Goal: Check status: Check status

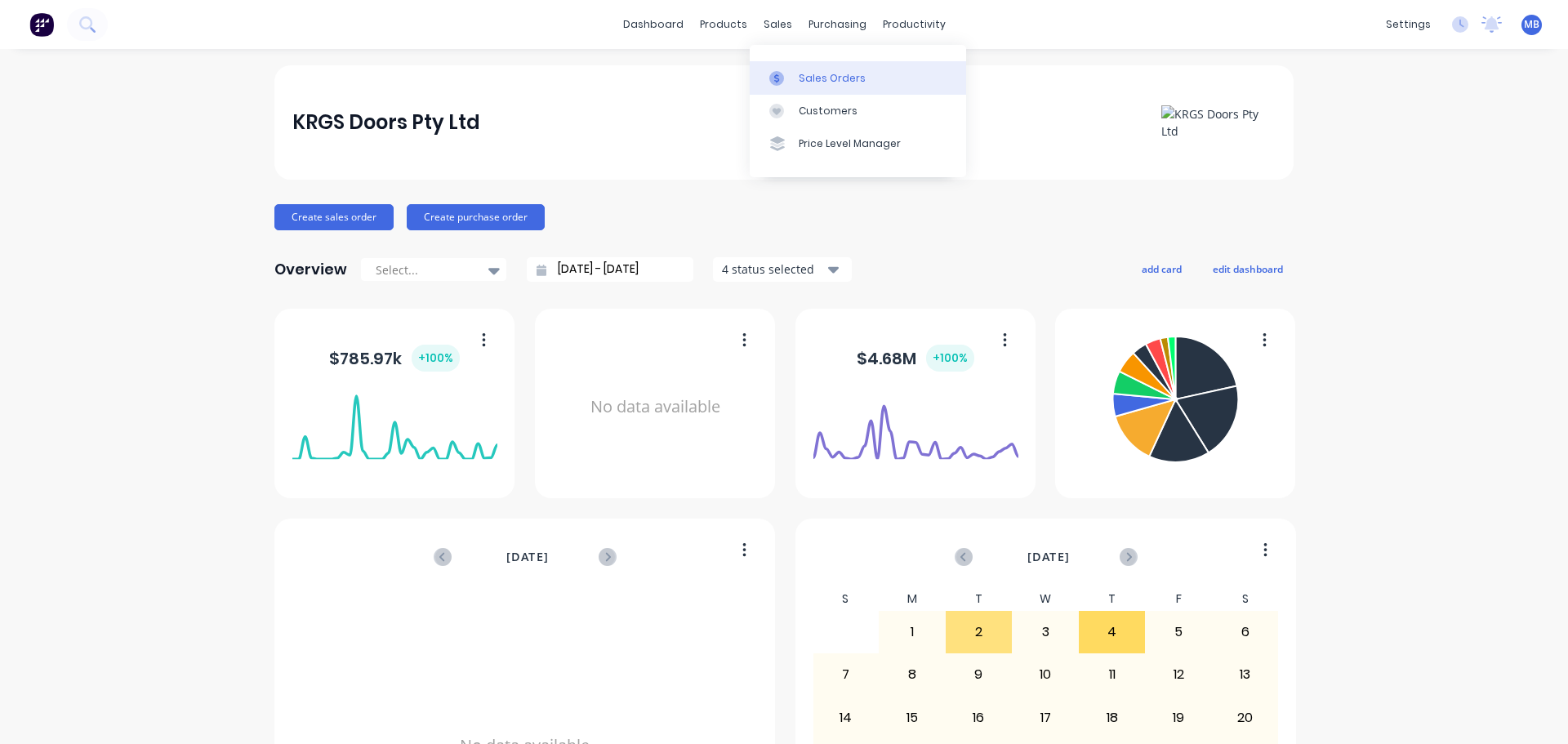
click at [816, 80] on div "Sales Orders" at bounding box center [832, 78] width 67 height 15
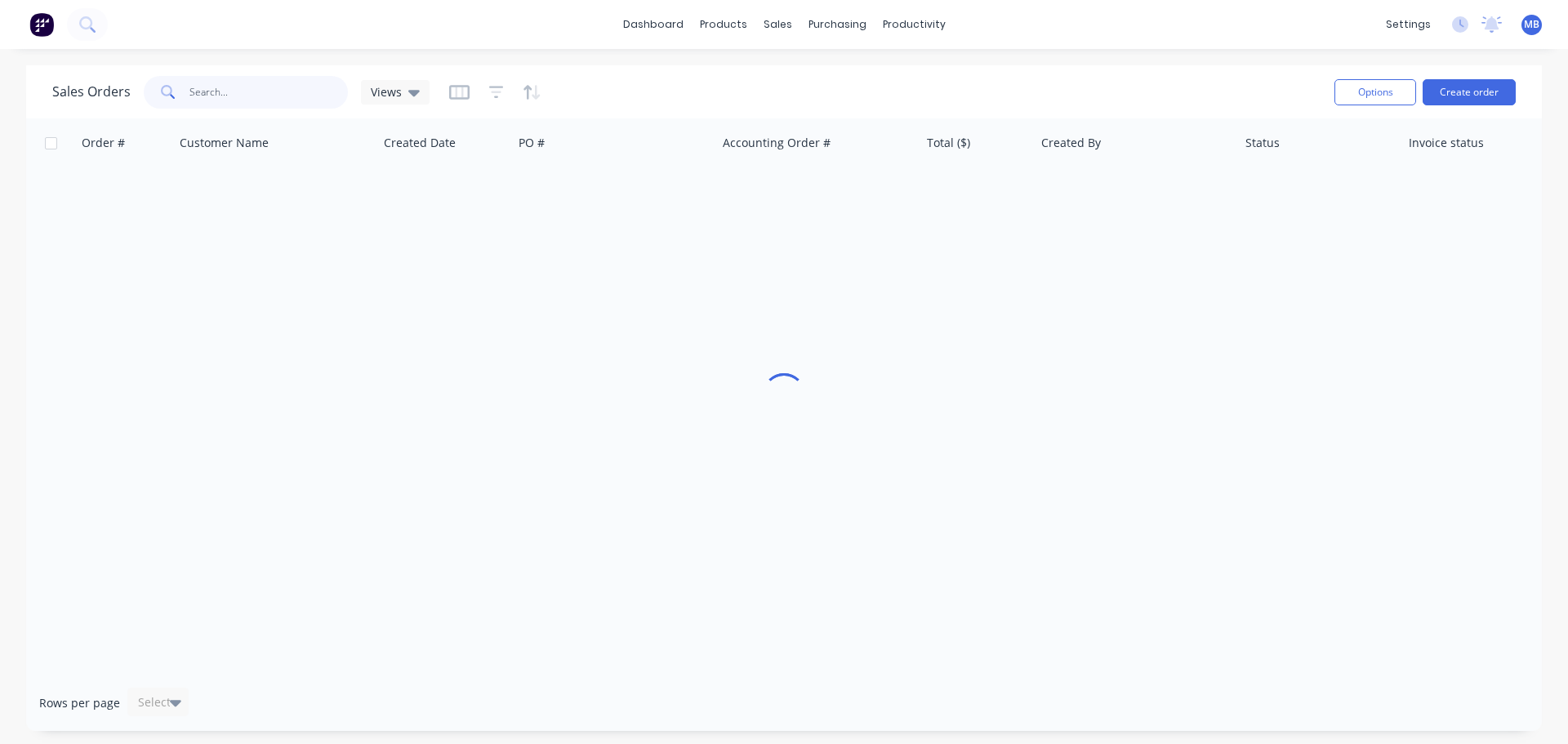
click at [232, 98] on input "text" at bounding box center [268, 92] width 159 height 33
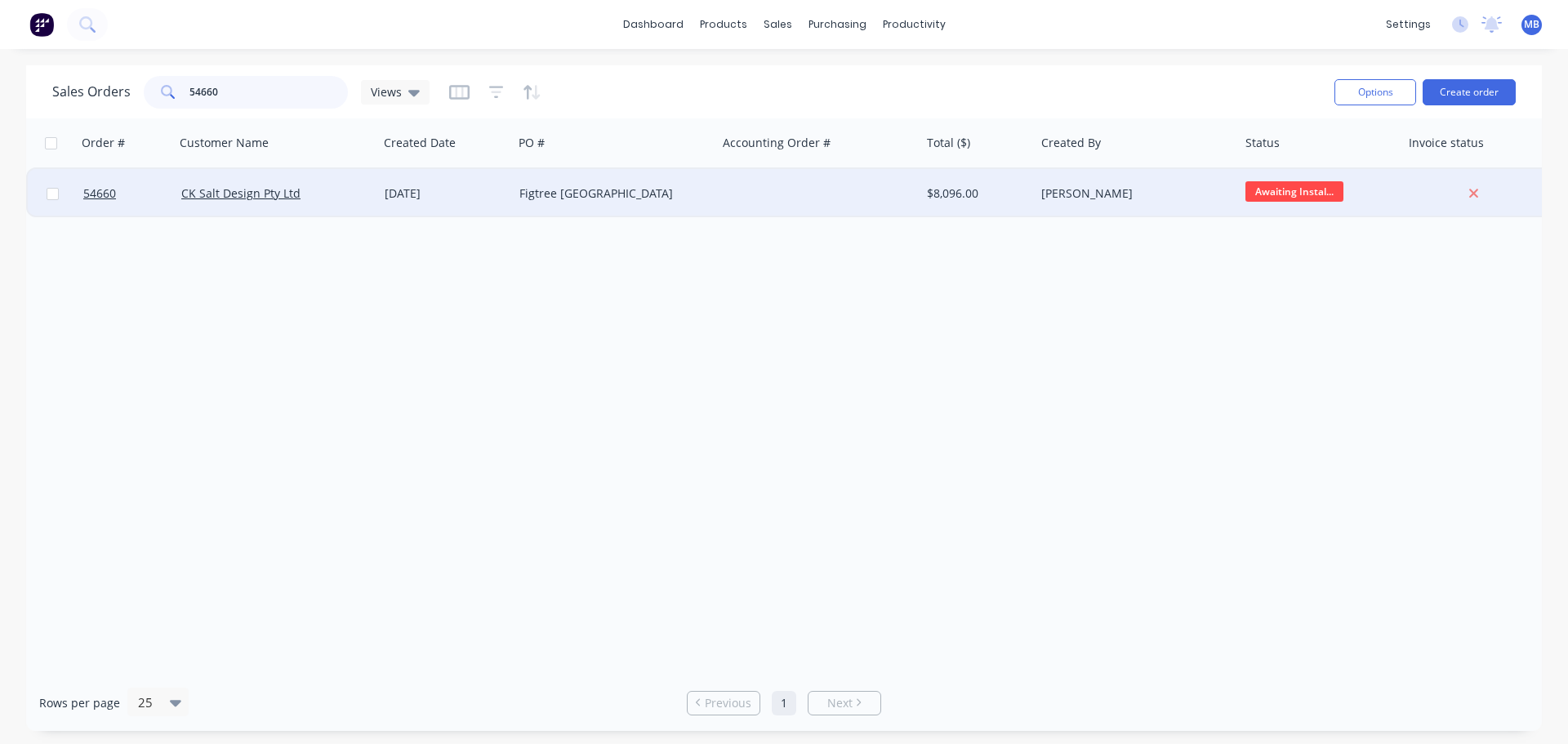
type input "54660"
click at [1125, 191] on div "[PERSON_NAME]" at bounding box center [1132, 193] width 181 height 16
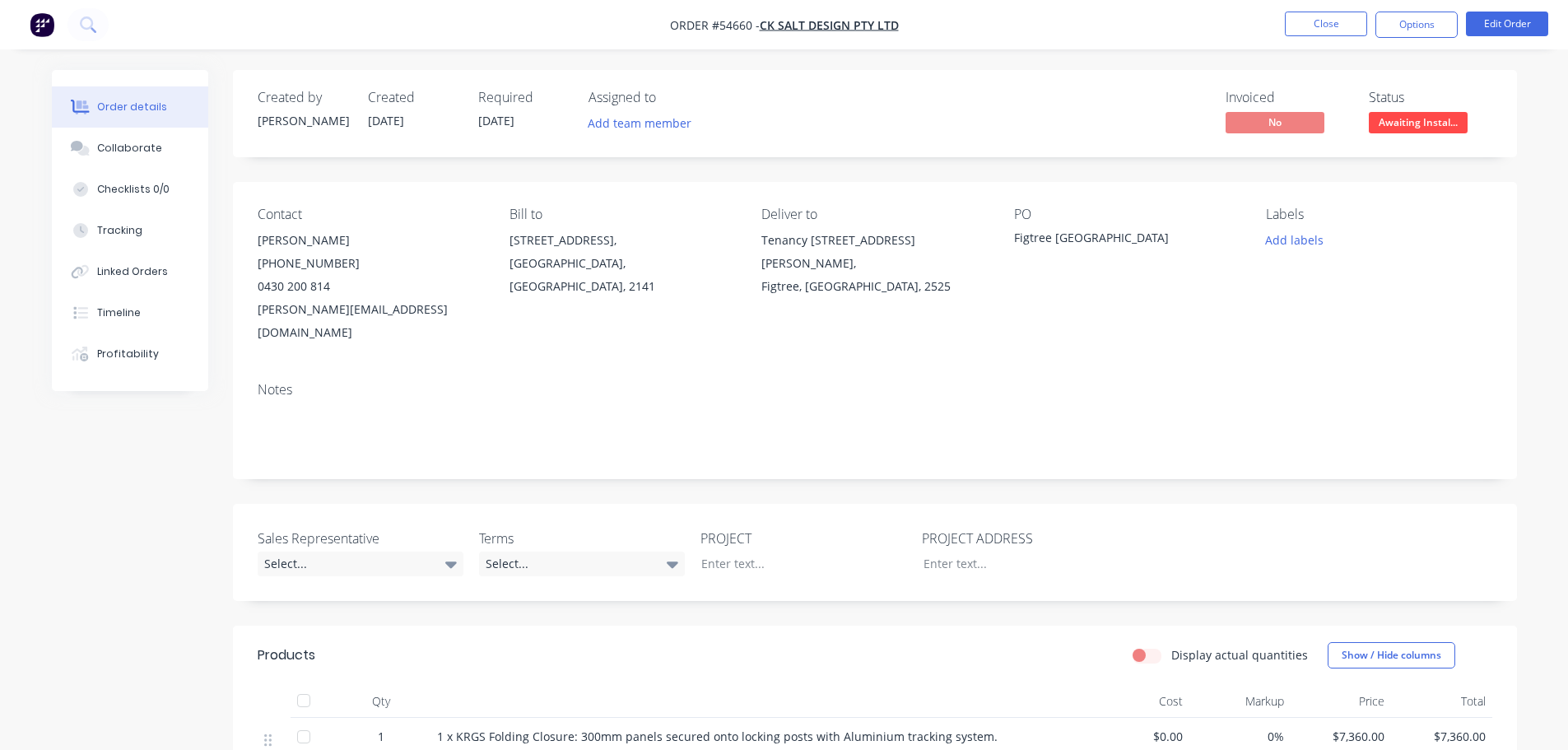
click at [1403, 127] on span "Awaiting Instal..." at bounding box center [1418, 123] width 99 height 21
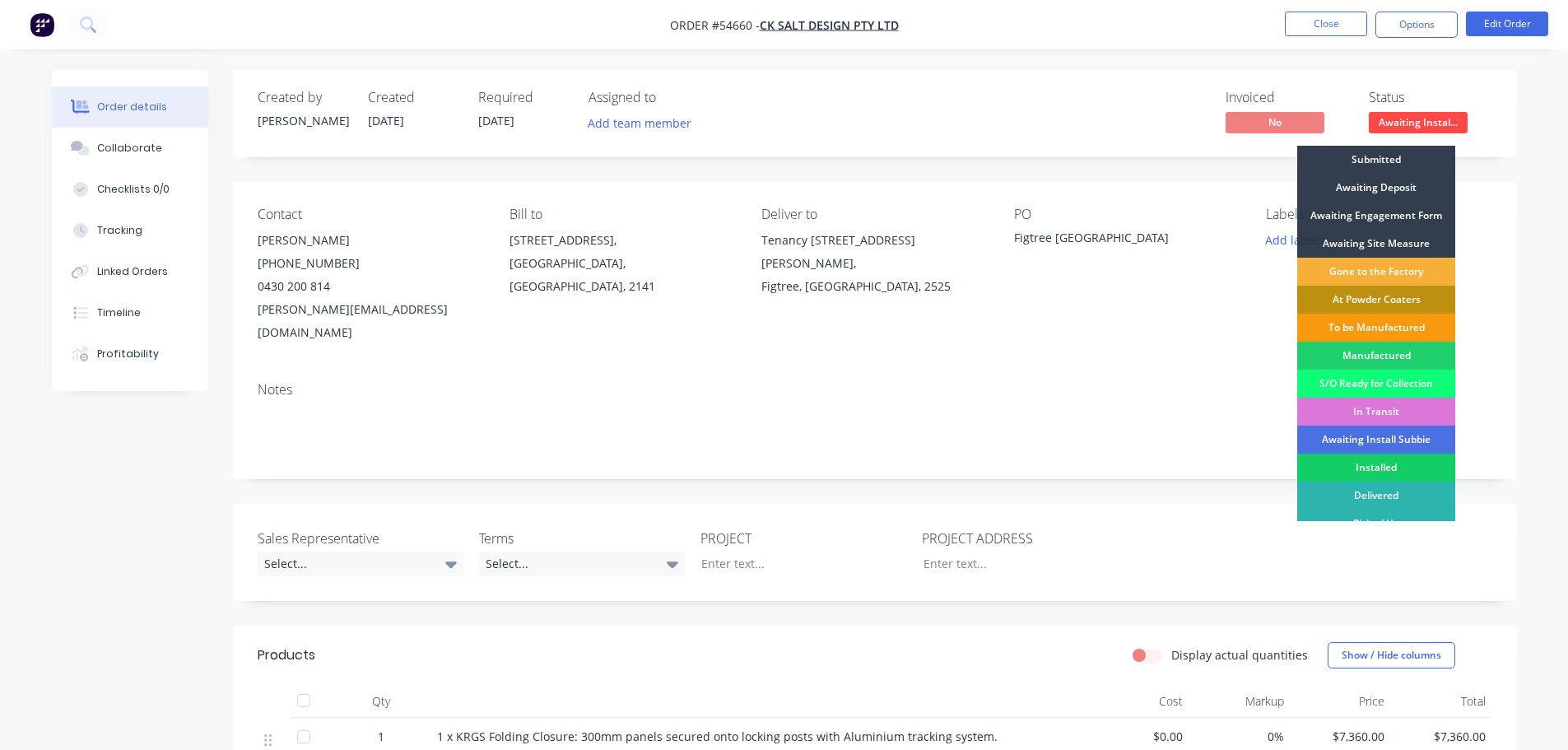
click at [1343, 466] on div "Installed" at bounding box center [1377, 467] width 158 height 28
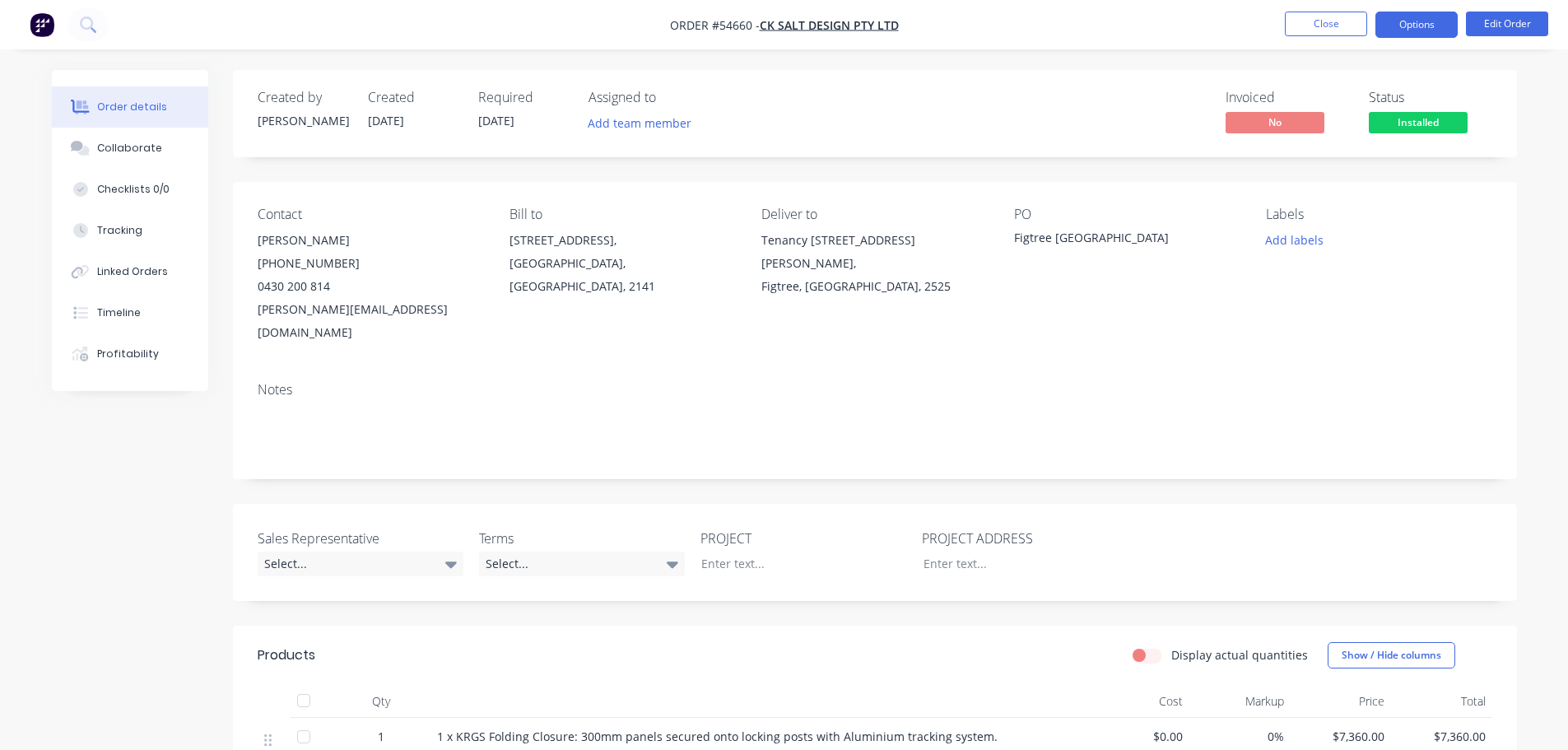
click at [1420, 28] on button "Options" at bounding box center [1417, 25] width 82 height 27
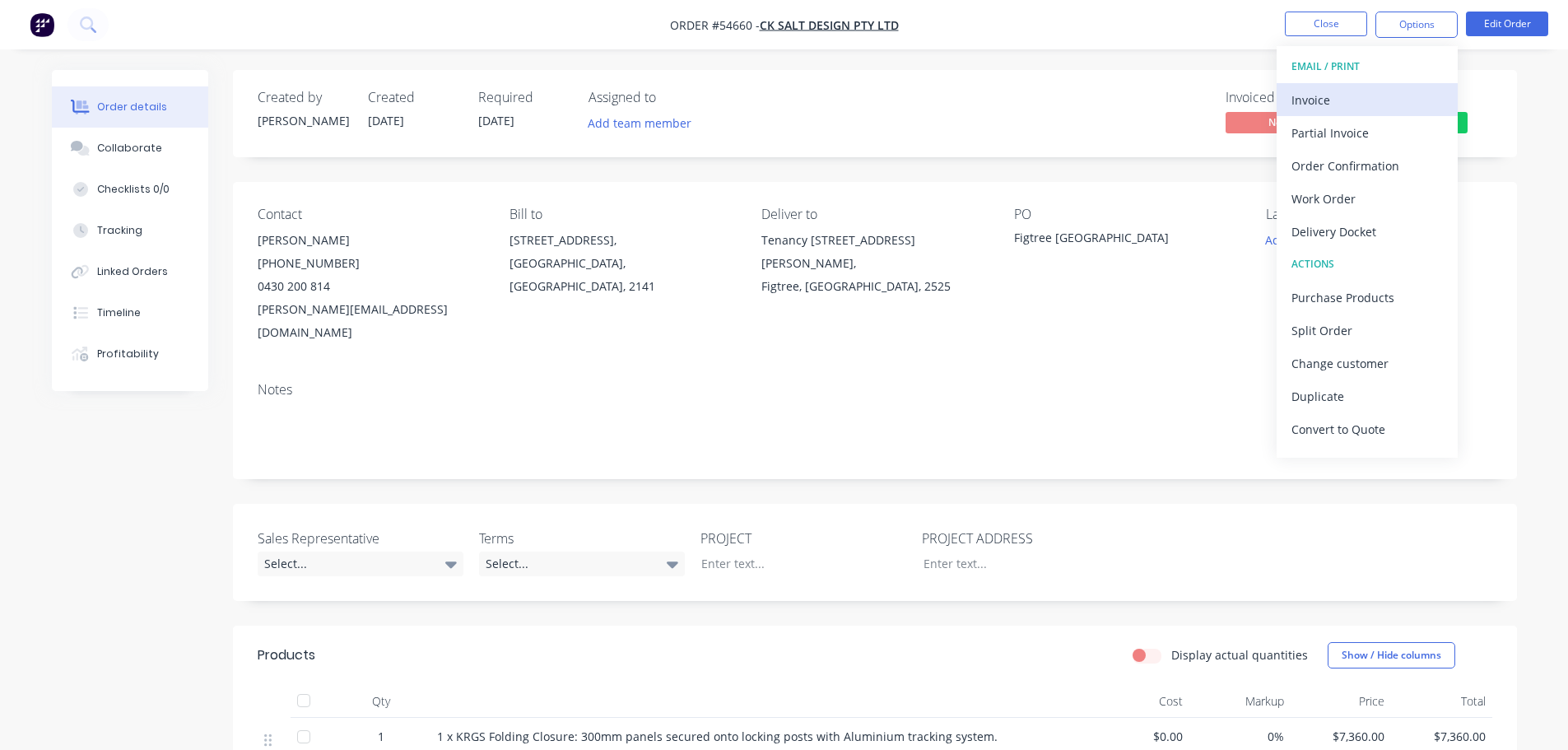
click at [1337, 103] on div "Invoice" at bounding box center [1367, 99] width 151 height 24
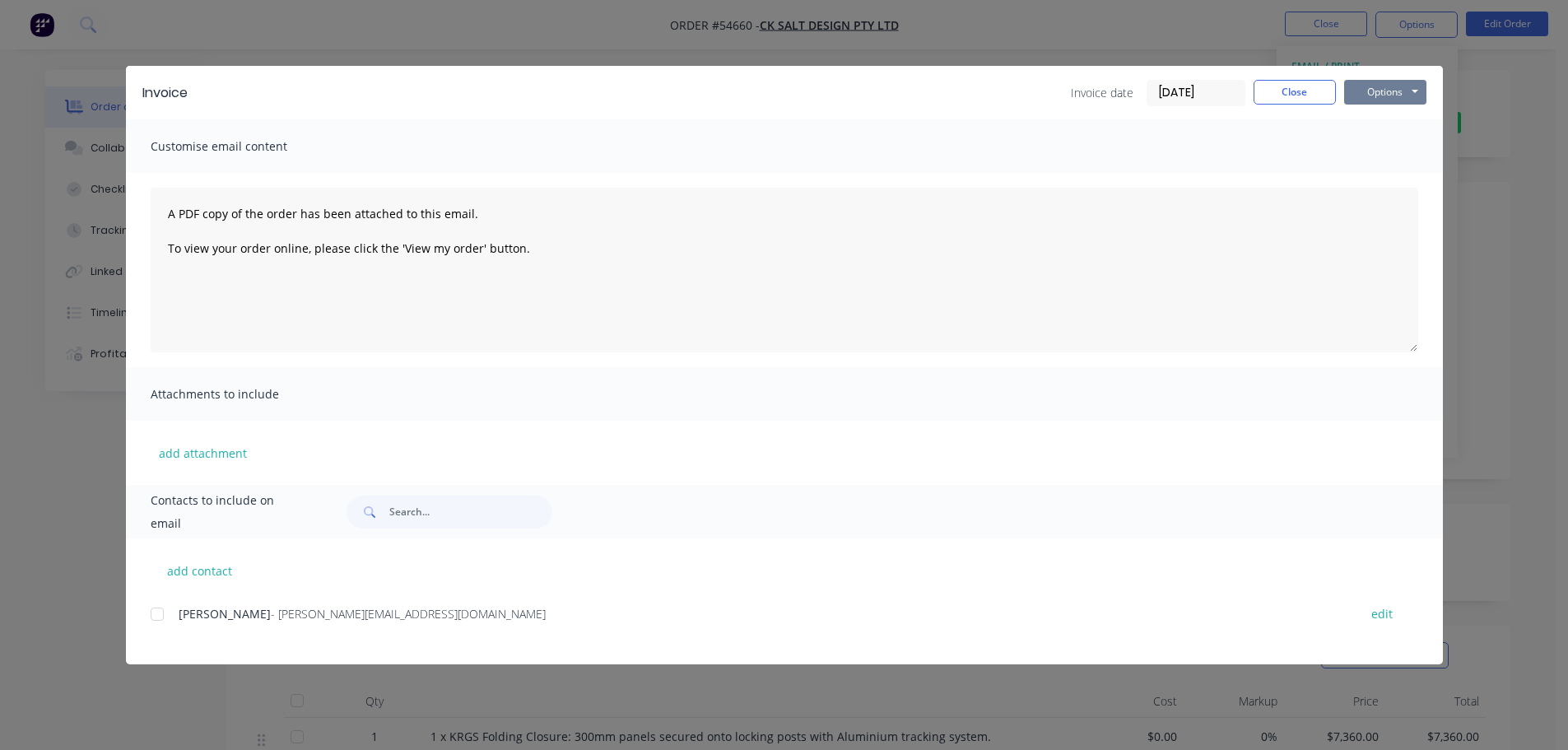
click at [1377, 93] on button "Options" at bounding box center [1385, 92] width 82 height 25
click at [1364, 144] on button "Print" at bounding box center [1397, 149] width 106 height 28
click at [1305, 91] on button "Close" at bounding box center [1295, 92] width 82 height 25
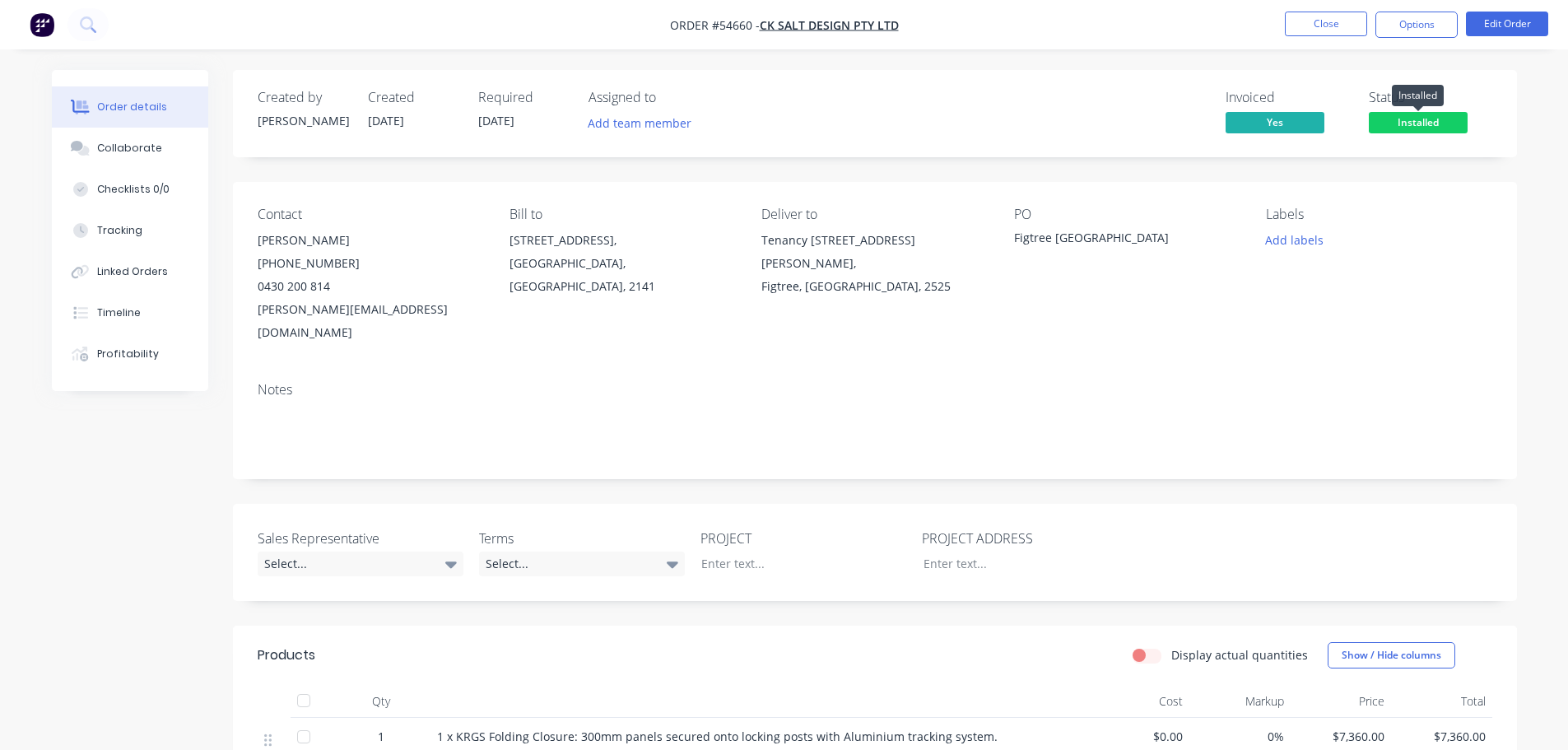
click at [1382, 118] on span "Installed" at bounding box center [1418, 123] width 99 height 21
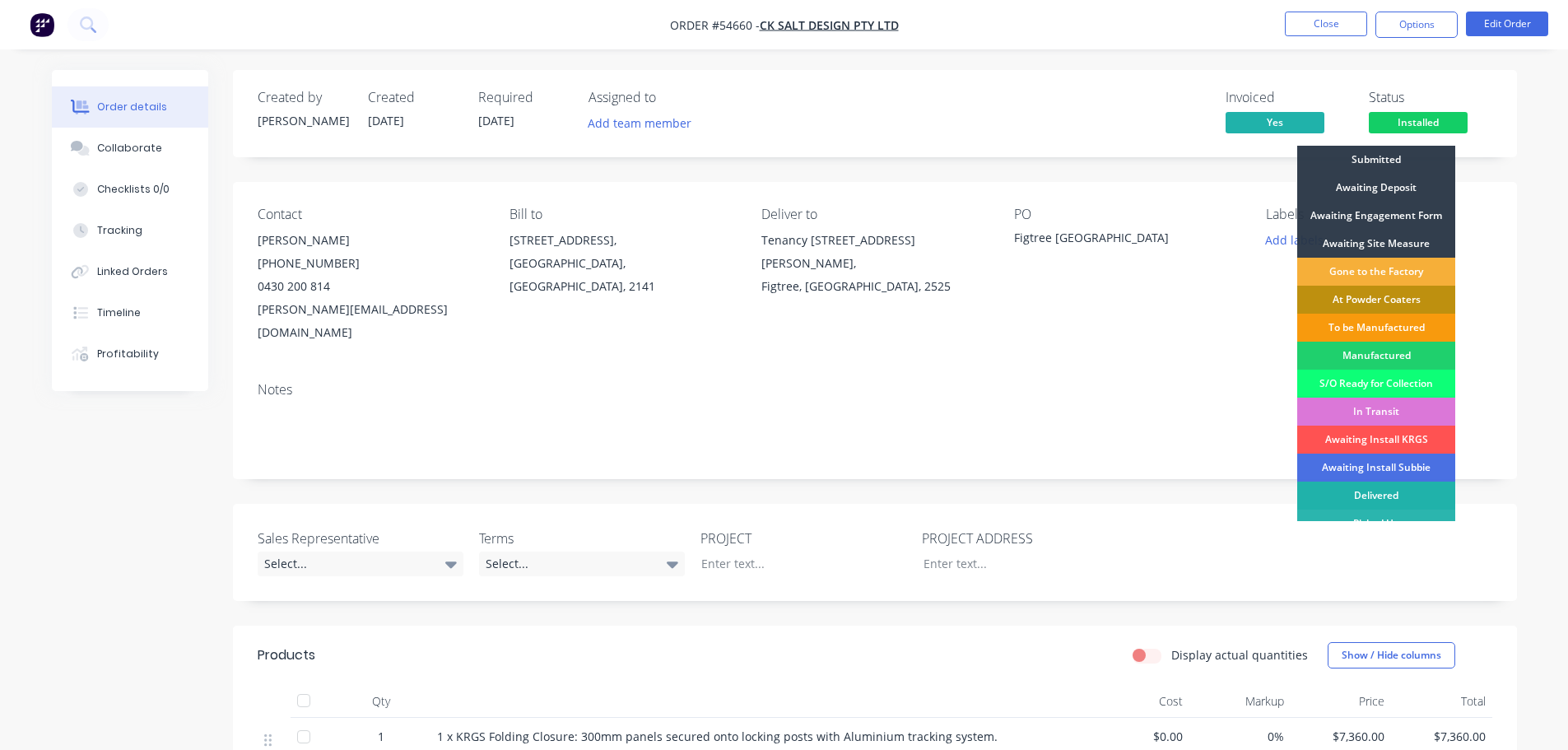
click at [1375, 494] on div "Delivered" at bounding box center [1377, 495] width 158 height 28
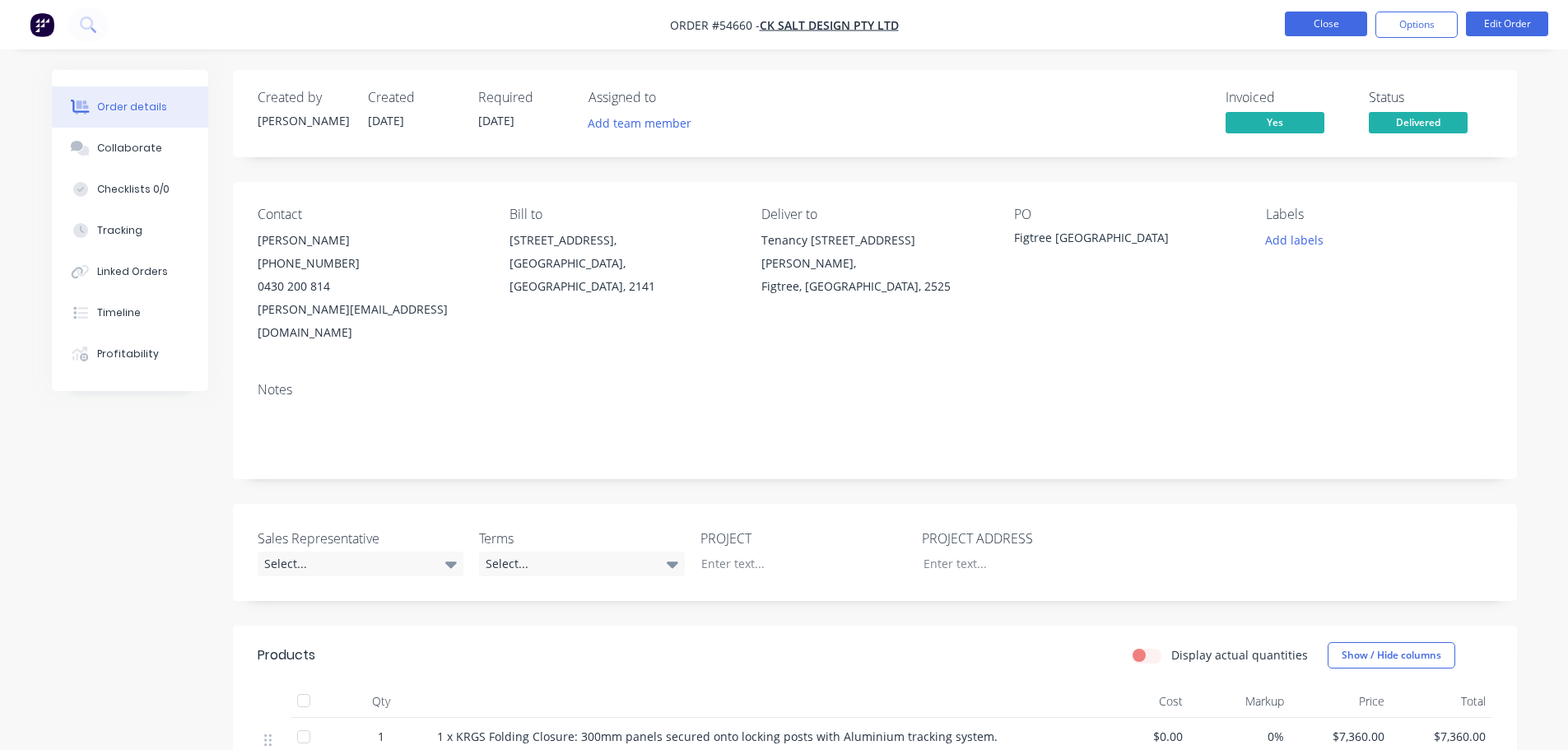
click at [1315, 25] on button "Close" at bounding box center [1326, 24] width 82 height 25
